Goal: Task Accomplishment & Management: Complete application form

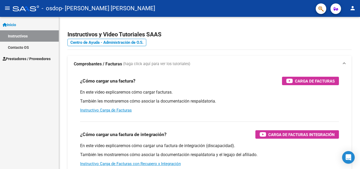
click at [43, 55] on link "Prestadores / Proveedores" at bounding box center [29, 58] width 59 height 11
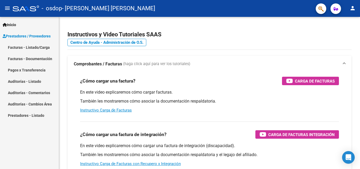
click at [48, 48] on link "Facturas - Listado/Carga" at bounding box center [29, 47] width 59 height 11
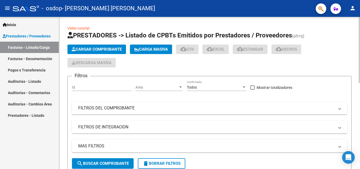
scroll to position [85, 0]
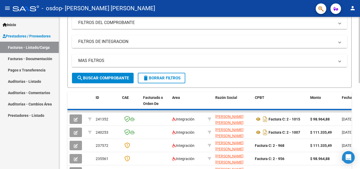
click at [356, 89] on div at bounding box center [358, 88] width 1 height 66
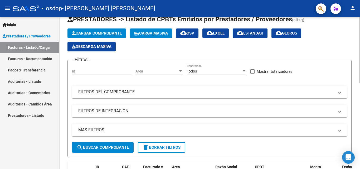
scroll to position [0, 0]
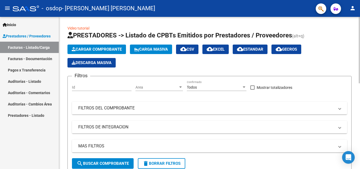
click at [356, 35] on div at bounding box center [358, 50] width 1 height 66
click at [132, 125] on mat-panel-title "FILTROS DE INTEGRACION" at bounding box center [206, 127] width 256 height 6
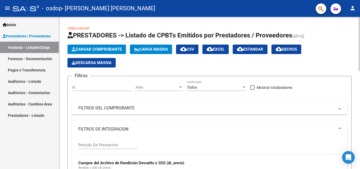
click at [131, 102] on mat-expansion-panel-header "FILTROS DEL COMPROBANTE" at bounding box center [209, 108] width 275 height 13
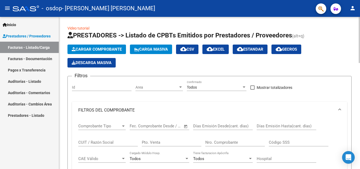
click at [107, 91] on div "Id" at bounding box center [102, 87] width 60 height 15
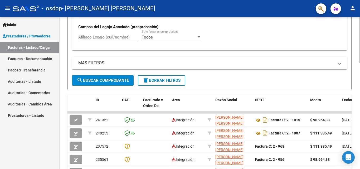
scroll to position [238, 0]
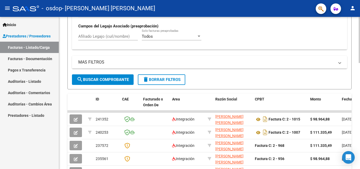
click at [352, 98] on div "Video tutorial PRESTADORES -> Listado de CPBTs Emitidos por Prestadores / Prove…" at bounding box center [210, 27] width 302 height 498
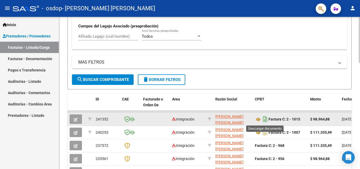
click at [268, 120] on icon "Descargar documento" at bounding box center [265, 119] width 7 height 8
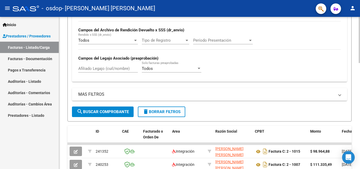
click at [356, 87] on div at bounding box center [358, 103] width 1 height 46
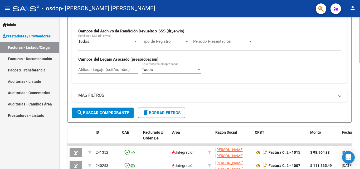
click at [167, 66] on div "Todos Solo facturas preaprobadas" at bounding box center [172, 67] width 60 height 11
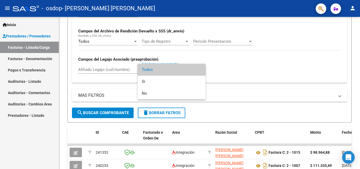
click at [108, 69] on div at bounding box center [180, 84] width 360 height 169
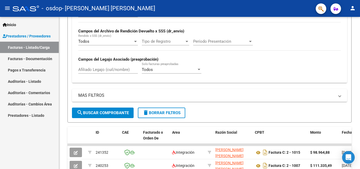
click at [108, 69] on input "Afiliado Legajo (cuil/nombre)" at bounding box center [108, 69] width 60 height 5
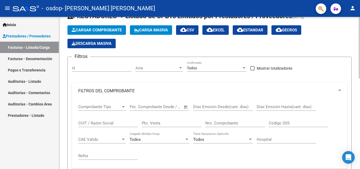
scroll to position [0, 0]
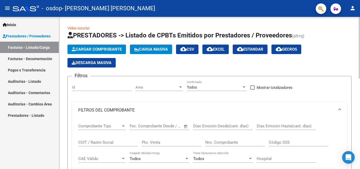
click at [356, 31] on div at bounding box center [358, 48] width 1 height 62
type input "[PERSON_NAME]"
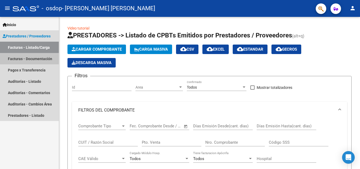
click at [47, 60] on link "Facturas - Documentación" at bounding box center [29, 58] width 59 height 11
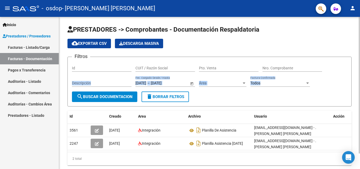
drag, startPoint x: 358, startPoint y: 62, endPoint x: 358, endPoint y: 77, distance: 15.0
click at [356, 77] on div "PRESTADORES -> Comprobantes - Documentación Respaldatoria cloud_download Export…" at bounding box center [209, 99] width 301 height 165
click at [41, 48] on link "Facturas - Listado/Carga" at bounding box center [29, 47] width 59 height 11
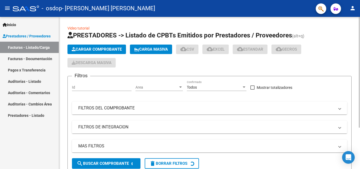
click at [356, 94] on div at bounding box center [358, 72] width 1 height 111
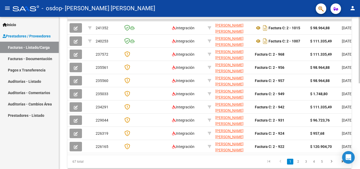
scroll to position [23, 0]
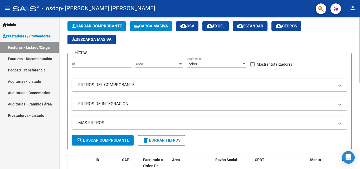
click at [356, 40] on div at bounding box center [358, 93] width 1 height 152
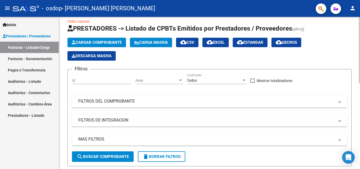
scroll to position [0, 0]
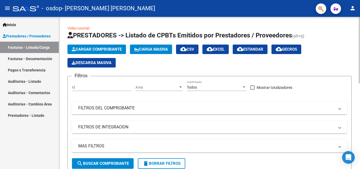
click at [356, 19] on div at bounding box center [358, 50] width 1 height 66
click at [195, 88] on span "Todos" at bounding box center [192, 87] width 10 height 4
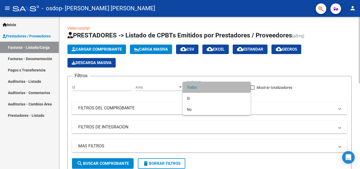
click at [195, 88] on span "Todos" at bounding box center [217, 87] width 60 height 11
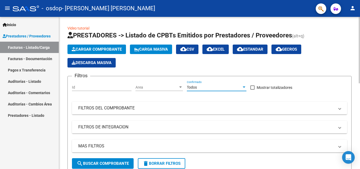
click at [258, 85] on span "Mostrar totalizadores" at bounding box center [275, 87] width 36 height 6
click at [252, 90] on input "Mostrar totalizadores" at bounding box center [252, 90] width 0 height 0
click at [258, 85] on span "Mostrar totalizadores" at bounding box center [275, 87] width 36 height 6
click at [252, 90] on input "Mostrar totalizadores" at bounding box center [252, 90] width 0 height 0
checkbox input "true"
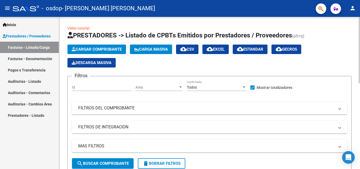
click at [103, 48] on span "Cargar Comprobante" at bounding box center [97, 49] width 50 height 5
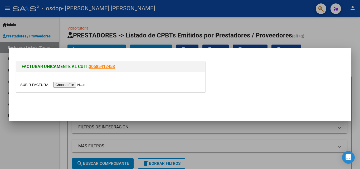
click at [67, 83] on input "file" at bounding box center [53, 85] width 67 height 6
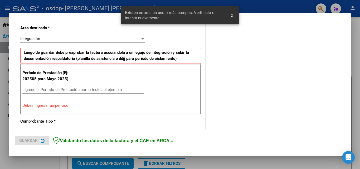
scroll to position [119, 0]
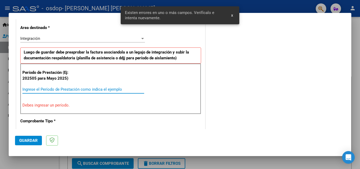
click at [97, 88] on input "Ingrese el Período de Prestación como indica el ejemplo" at bounding box center [83, 89] width 122 height 5
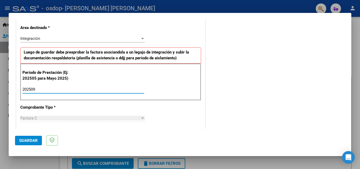
type input "202509"
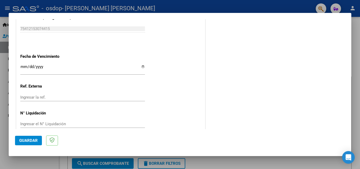
scroll to position [354, 0]
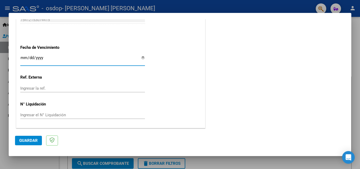
click at [142, 57] on input "Ingresar la fecha" at bounding box center [82, 60] width 125 height 8
click at [140, 58] on input "[DATE]" at bounding box center [82, 60] width 125 height 8
click at [141, 56] on input "[DATE]" at bounding box center [82, 60] width 125 height 8
type input "[DATE]"
click at [85, 91] on div "Ingresar la ref." at bounding box center [82, 88] width 125 height 8
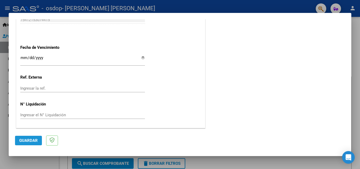
click at [36, 138] on span "Guardar" at bounding box center [28, 140] width 18 height 5
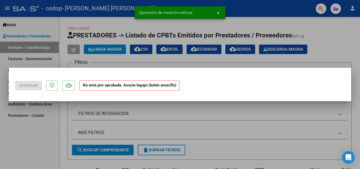
scroll to position [0, 0]
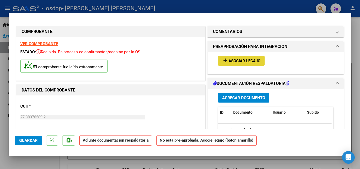
click at [238, 61] on span "Asociar Legajo" at bounding box center [244, 60] width 32 height 5
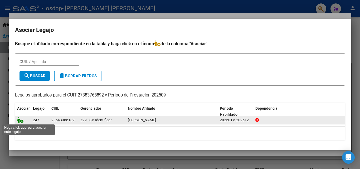
click at [20, 122] on icon at bounding box center [20, 120] width 6 height 6
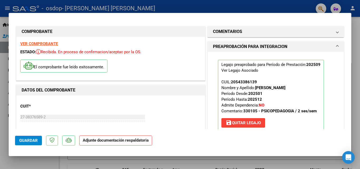
click at [33, 142] on span "Guardar" at bounding box center [28, 140] width 18 height 5
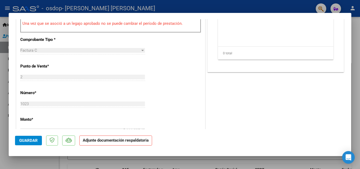
scroll to position [362, 0]
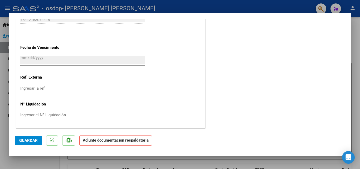
click at [145, 139] on strong "Adjunte documentación respaldatoria" at bounding box center [116, 140] width 66 height 5
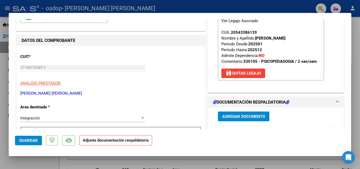
scroll to position [90, 0]
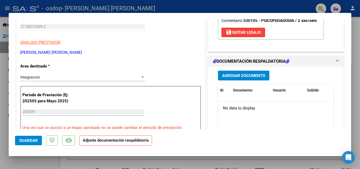
click at [249, 74] on span "Agregar Documento" at bounding box center [243, 75] width 43 height 5
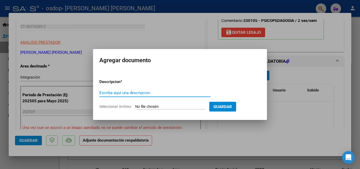
click at [171, 107] on input "Seleccionar Archivo" at bounding box center [170, 106] width 70 height 5
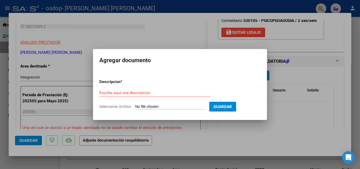
type input "C:\fakepath\27383765892_011_00002_00001023.pdf"
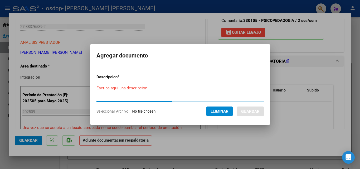
click at [208, 86] on input "Escriba aquí una descripcion" at bounding box center [153, 88] width 115 height 5
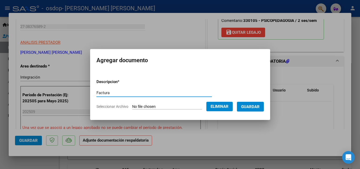
type input "Factura"
click at [258, 106] on span "Guardar" at bounding box center [250, 106] width 18 height 5
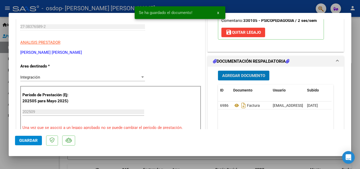
click at [244, 74] on span "Agregar Documento" at bounding box center [243, 75] width 43 height 5
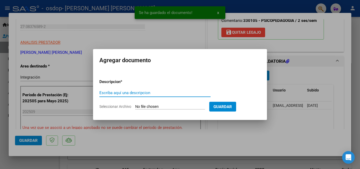
type input "O"
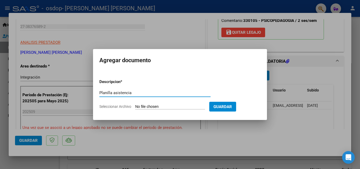
type input "Planilla asistencia"
click at [168, 106] on input "Seleccionar Archivo" at bounding box center [170, 106] width 70 height 5
click at [153, 94] on input "Planilla asistencia" at bounding box center [154, 92] width 111 height 5
click at [181, 105] on input "Seleccionar Archivo" at bounding box center [170, 106] width 70 height 5
type input "C:\fakepath\Planilla [PERSON_NAME].pdf"
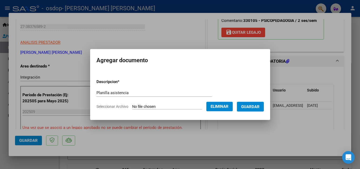
click at [250, 107] on span "Guardar" at bounding box center [250, 106] width 18 height 5
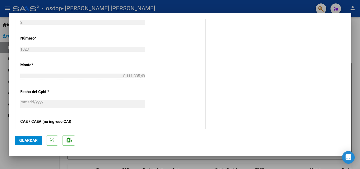
scroll to position [362, 0]
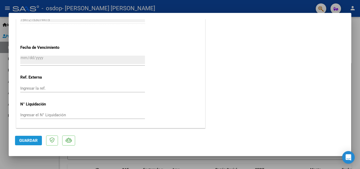
click at [18, 141] on button "Guardar" at bounding box center [28, 140] width 27 height 9
